Goal: Task Accomplishment & Management: Manage account settings

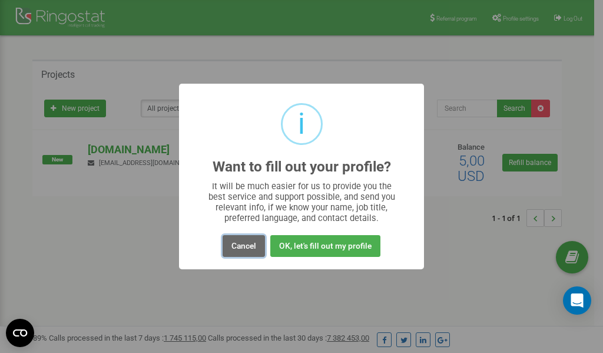
click at [243, 244] on button "Cancel" at bounding box center [243, 246] width 42 height 22
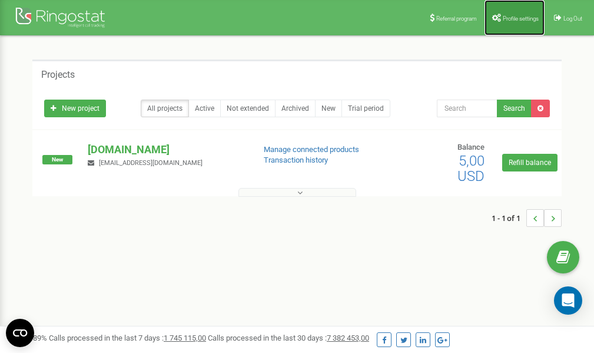
click at [503, 20] on span "Profile settings" at bounding box center [521, 18] width 36 height 6
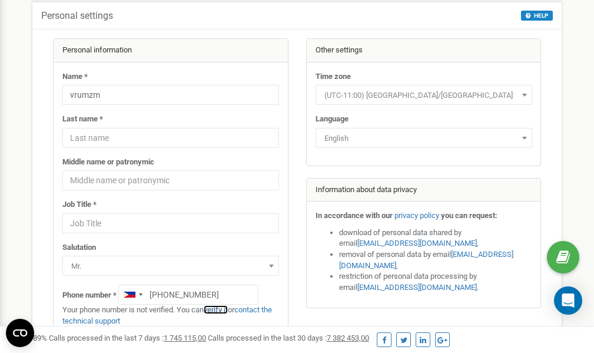
click at [221, 308] on link "verify it" at bounding box center [216, 309] width 24 height 9
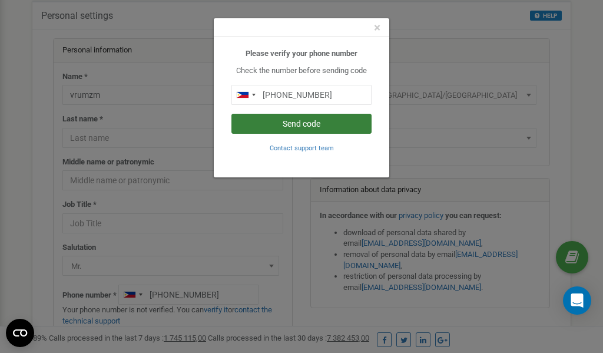
click at [301, 124] on button "Send code" at bounding box center [301, 124] width 140 height 20
